Goal: Obtain resource: Download file/media

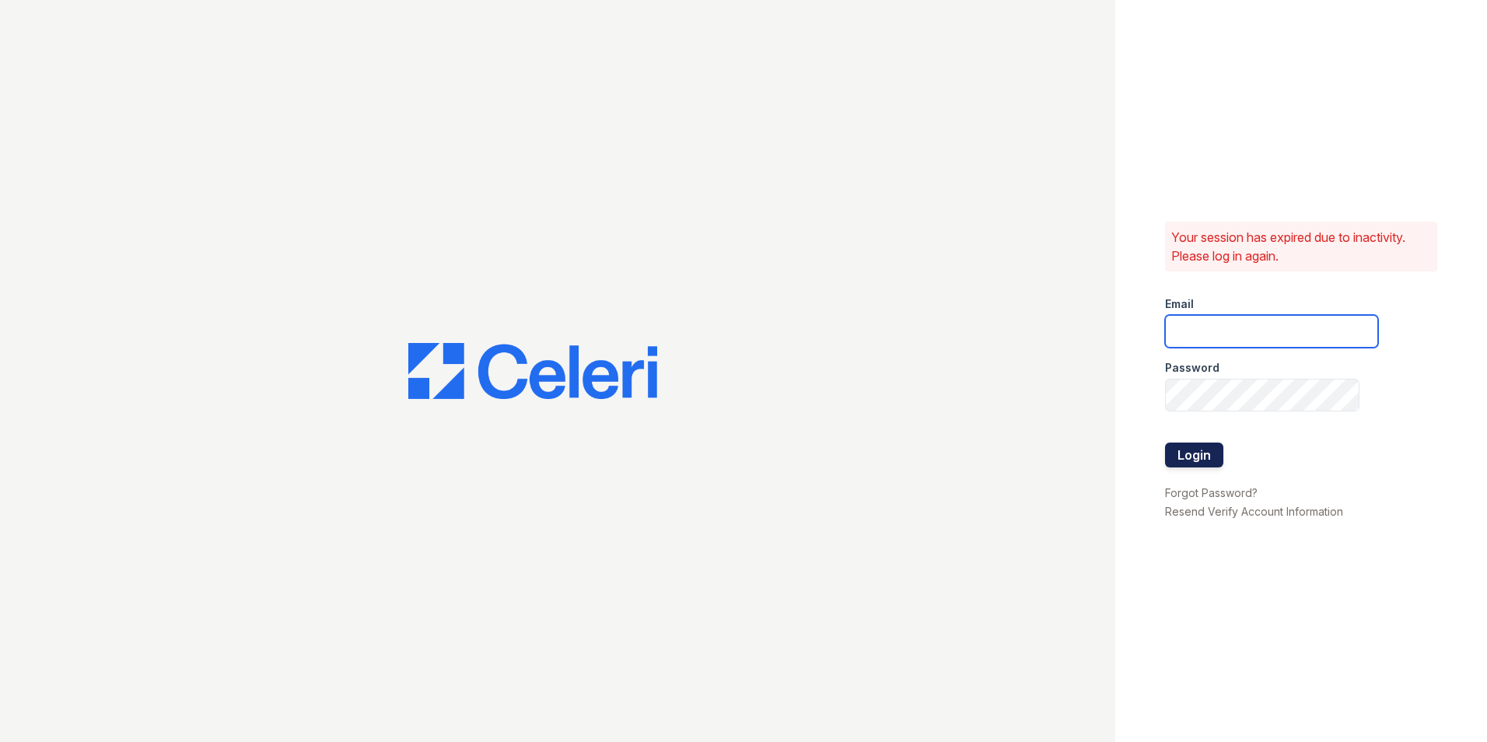
type input "[DOMAIN_NAME][EMAIL_ADDRESS][DOMAIN_NAME]"
click at [1196, 456] on button "Login" at bounding box center [1194, 455] width 58 height 25
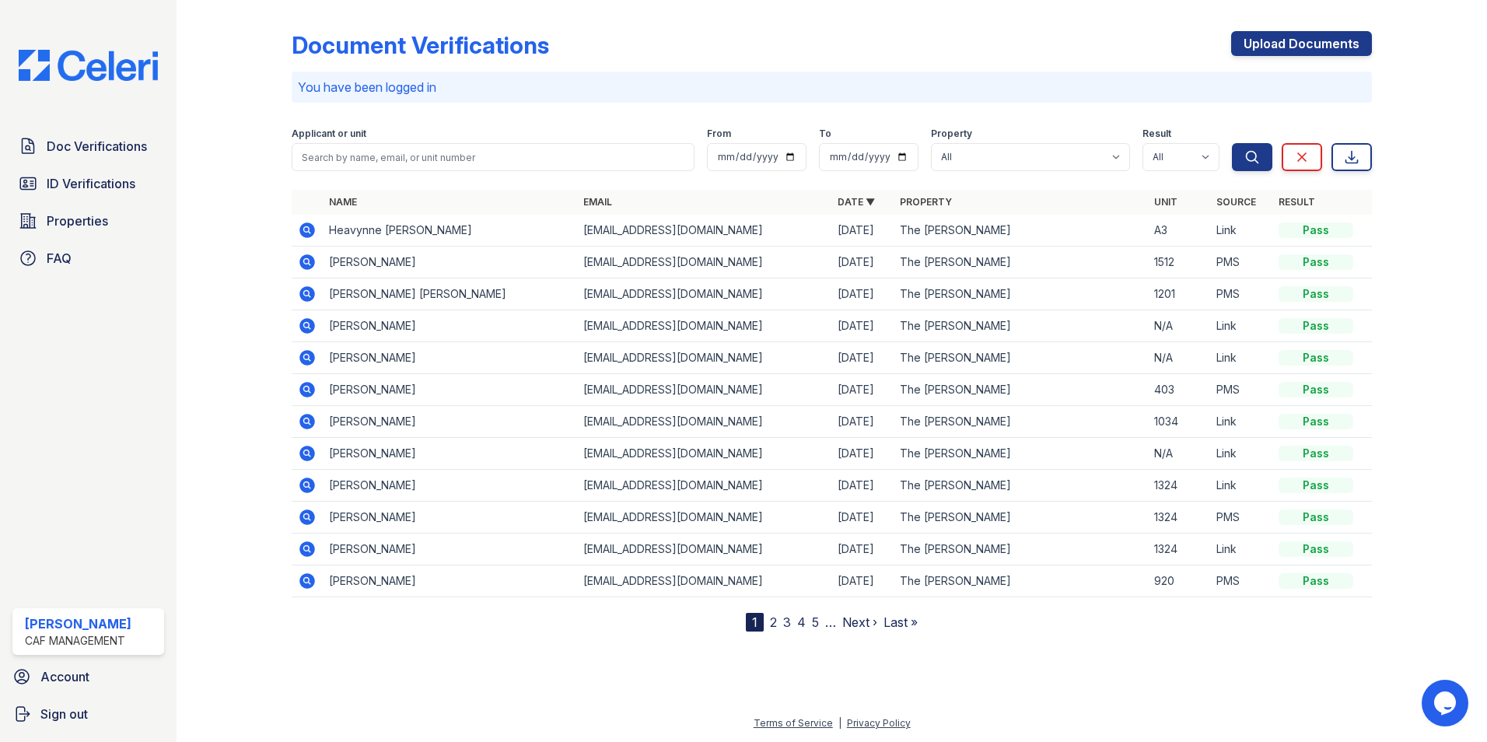
click at [308, 261] on icon at bounding box center [306, 261] width 4 height 4
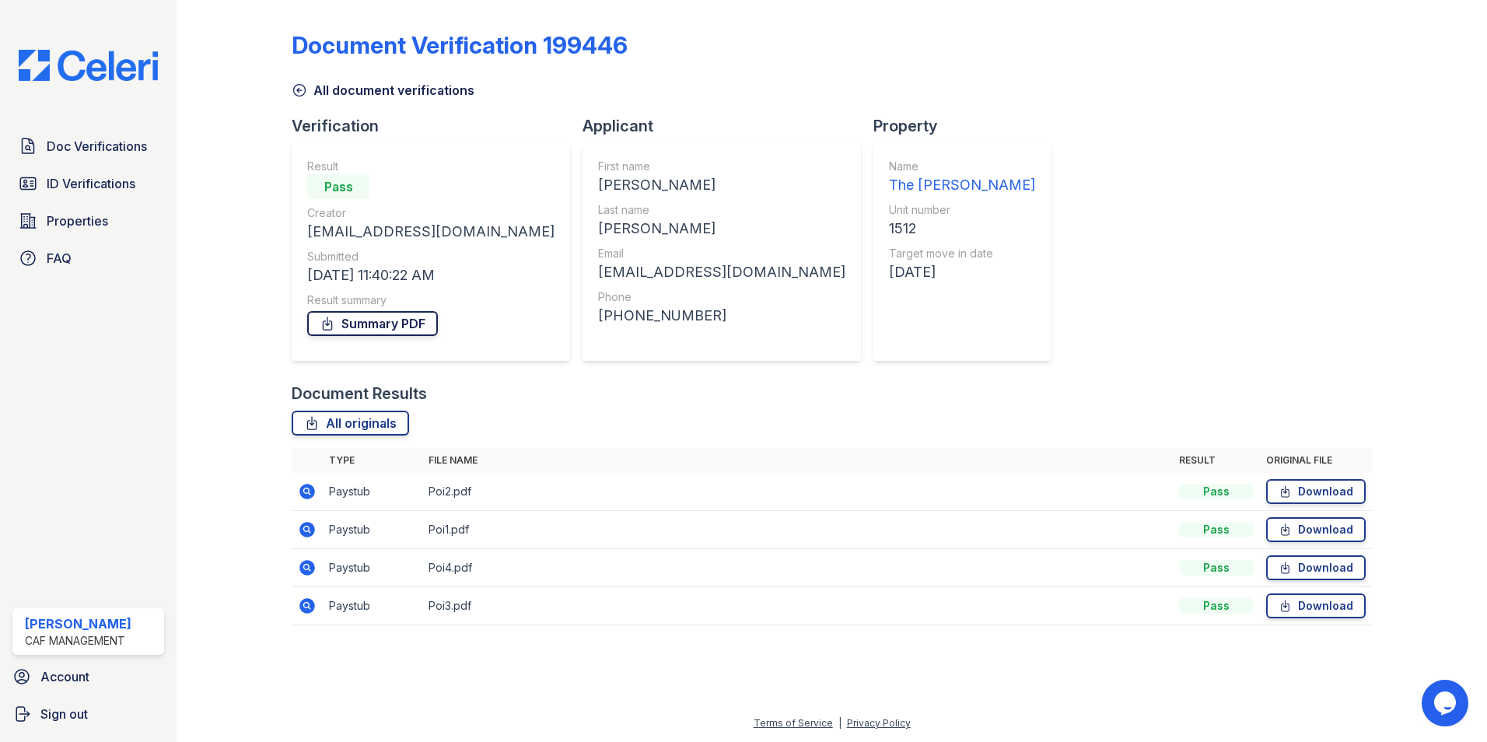
click at [371, 325] on link "Summary PDF" at bounding box center [372, 323] width 131 height 25
click at [1328, 495] on link "Download" at bounding box center [1316, 491] width 100 height 25
click at [1321, 530] on link "Download" at bounding box center [1316, 529] width 100 height 25
click at [1319, 569] on link "Download" at bounding box center [1316, 567] width 100 height 25
click at [1321, 608] on link "Download" at bounding box center [1316, 605] width 100 height 25
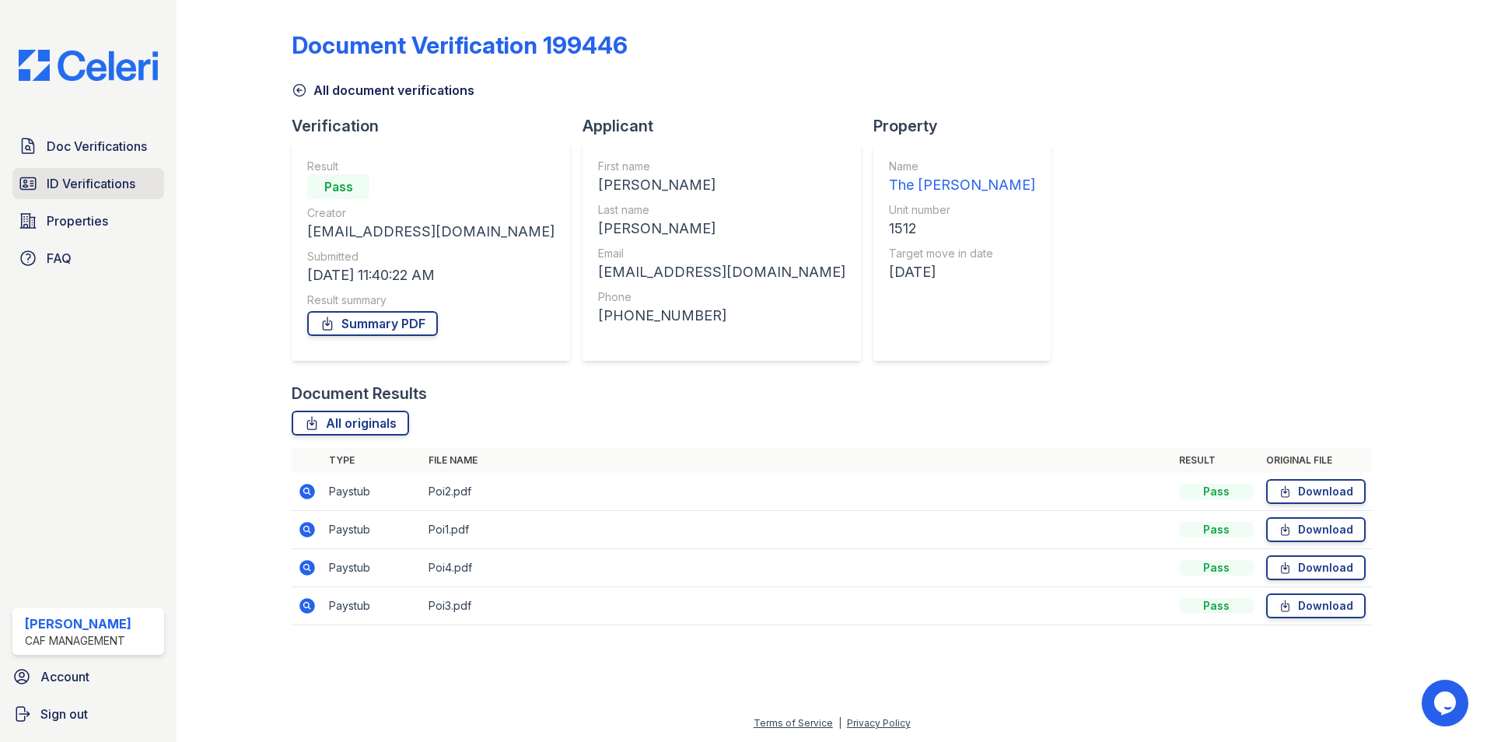
click at [81, 189] on span "ID Verifications" at bounding box center [91, 183] width 89 height 19
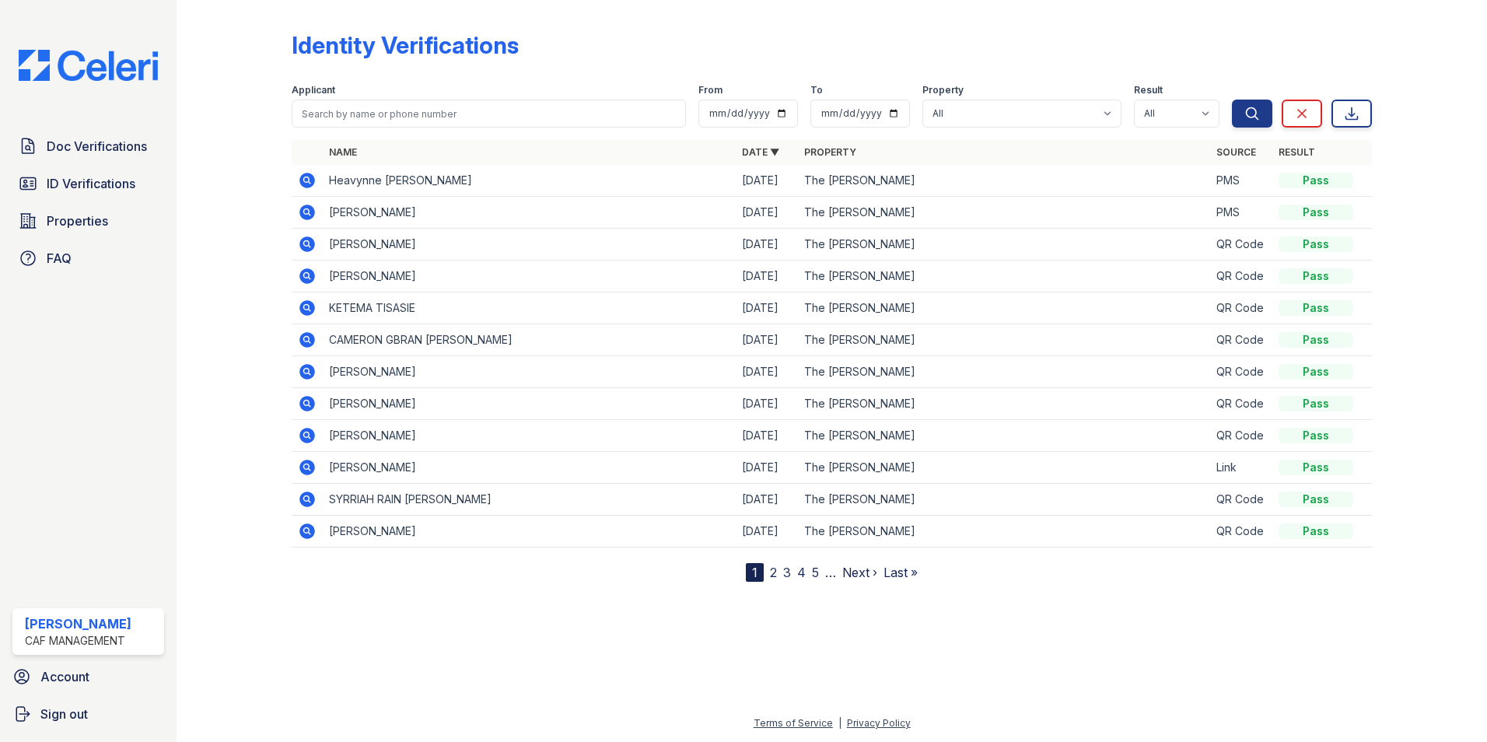
click at [304, 213] on icon at bounding box center [307, 212] width 19 height 19
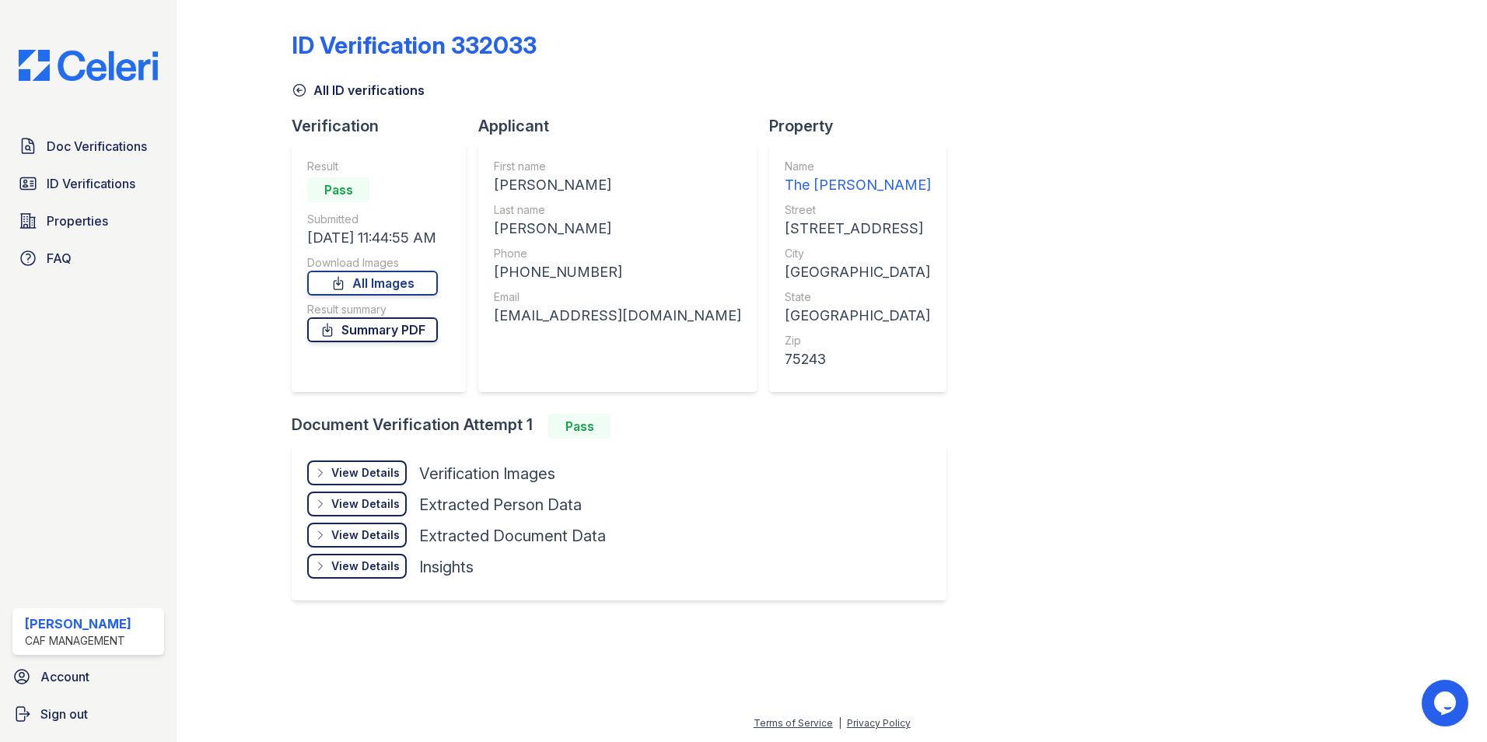
click at [372, 330] on link "Summary PDF" at bounding box center [372, 329] width 131 height 25
click at [388, 331] on link "Summary PDF" at bounding box center [372, 329] width 131 height 25
click at [363, 475] on div "View Details" at bounding box center [365, 473] width 68 height 16
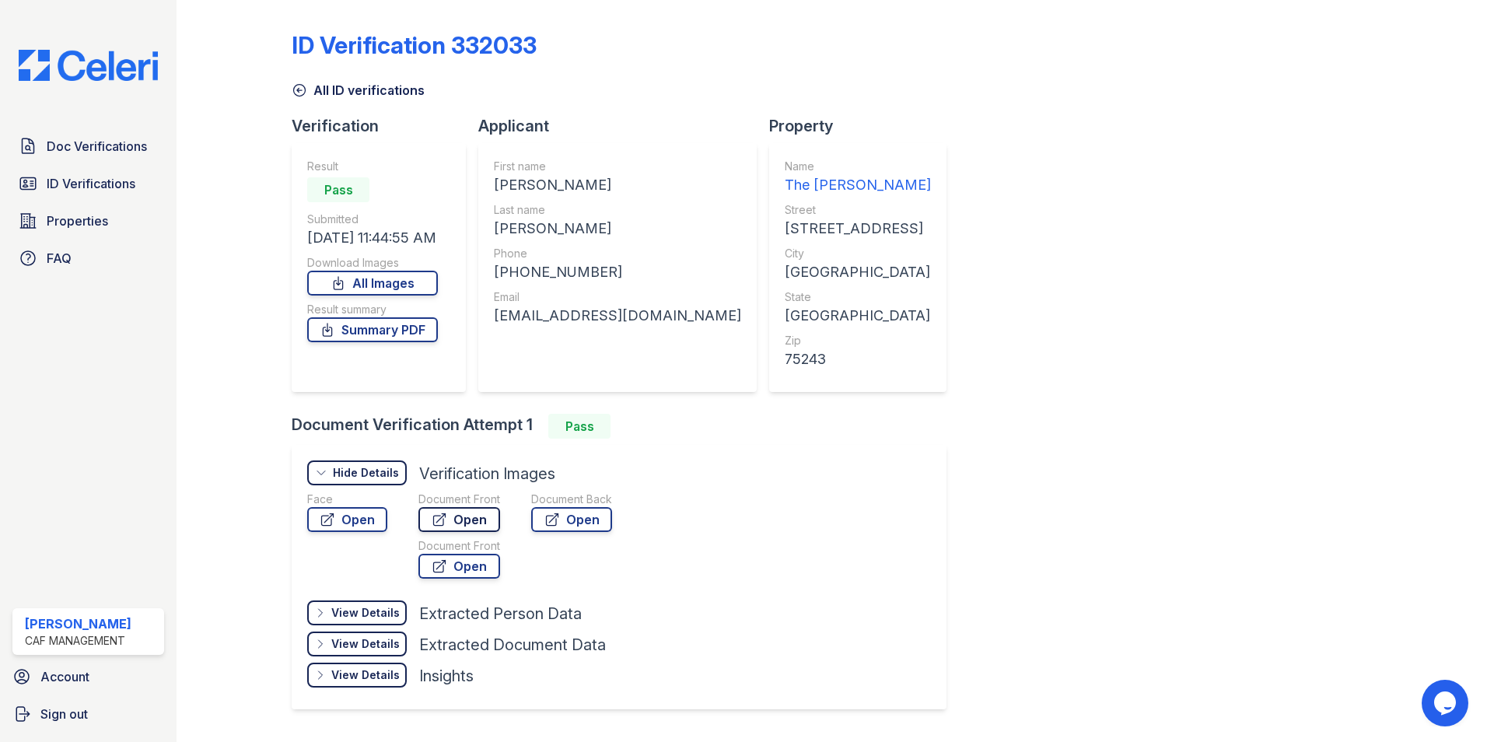
click at [475, 520] on link "Open" at bounding box center [459, 519] width 82 height 25
click at [464, 520] on link "Open" at bounding box center [459, 519] width 82 height 25
